Goal: Find specific page/section: Find specific page/section

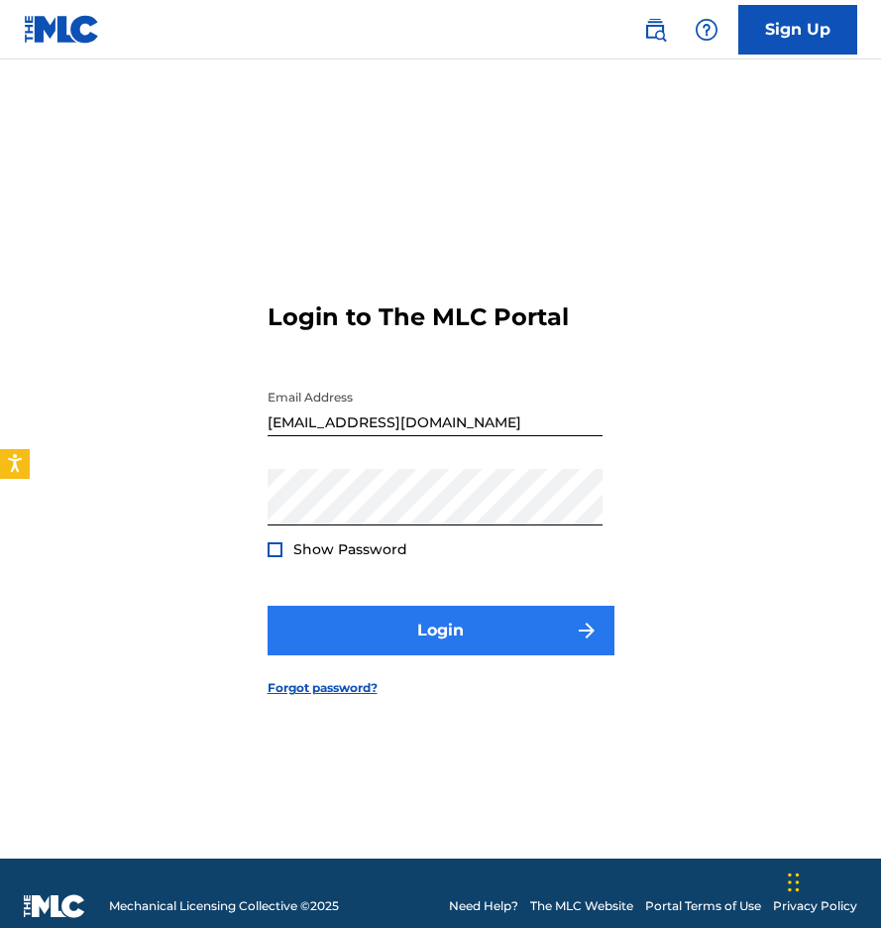
click at [477, 623] on button "Login" at bounding box center [441, 631] width 347 height 50
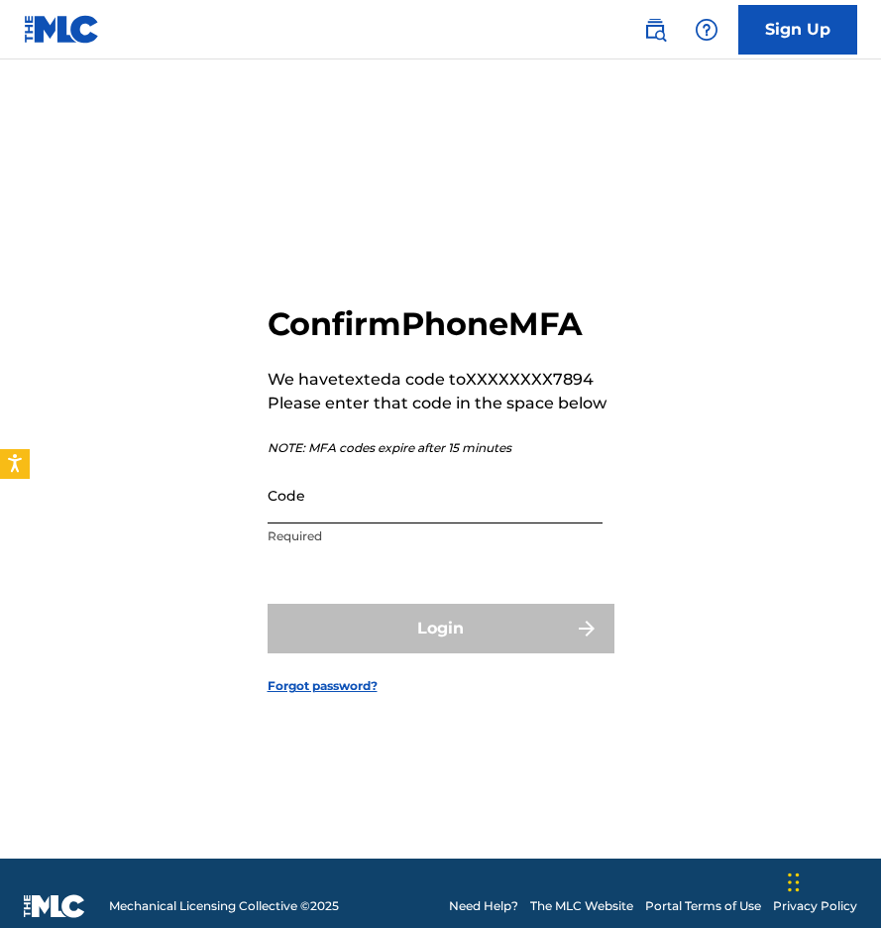
click at [405, 496] on input "Code" at bounding box center [435, 495] width 335 height 57
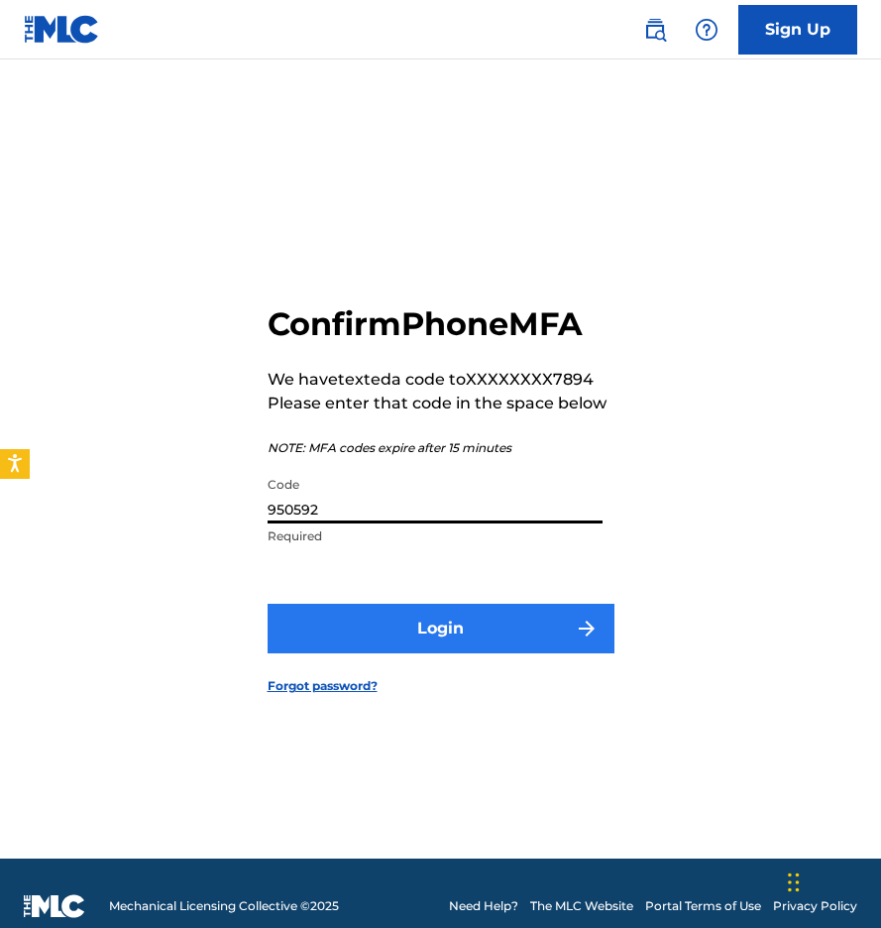
type input "950592"
click at [432, 631] on button "Login" at bounding box center [441, 629] width 347 height 50
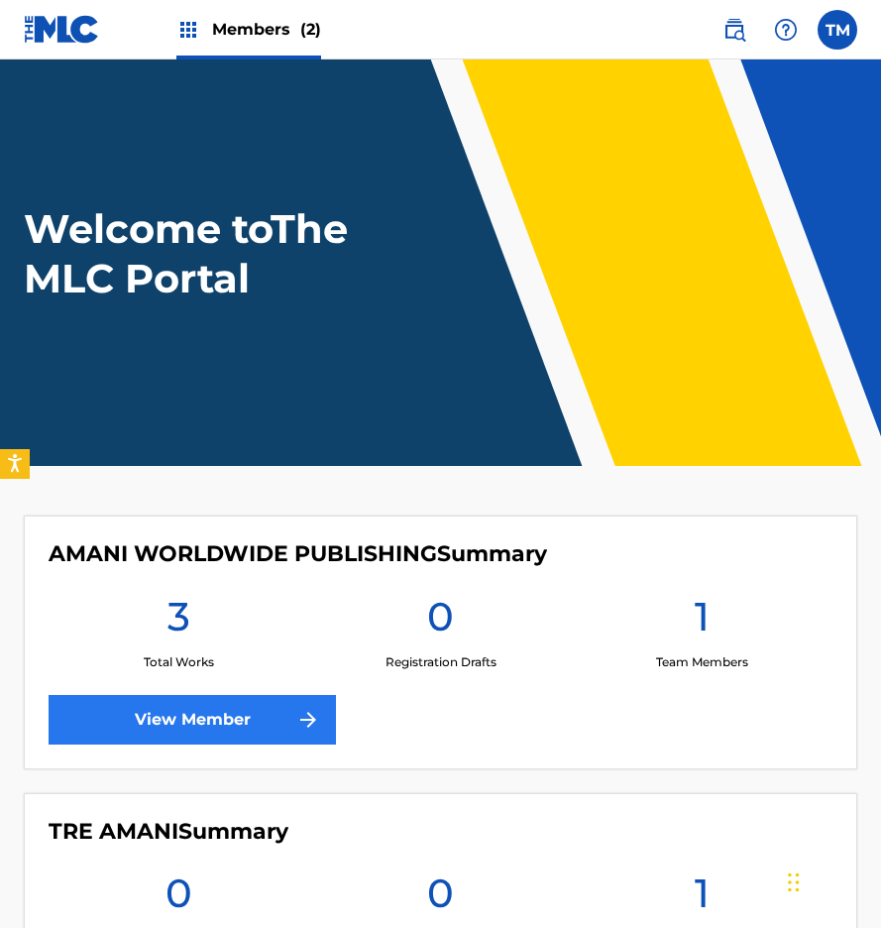
click at [274, 723] on link "View Member" at bounding box center [193, 720] width 288 height 50
